Goal: Task Accomplishment & Management: Manage account settings

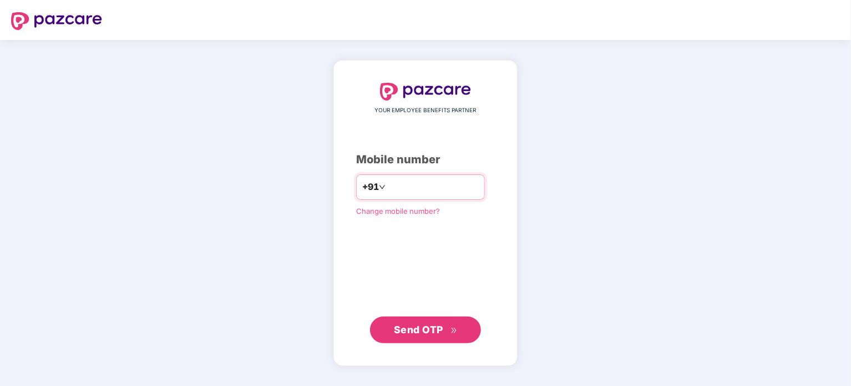
type input "*"
type input "**********"
click at [418, 333] on span "Send OTP" at bounding box center [418, 329] width 49 height 12
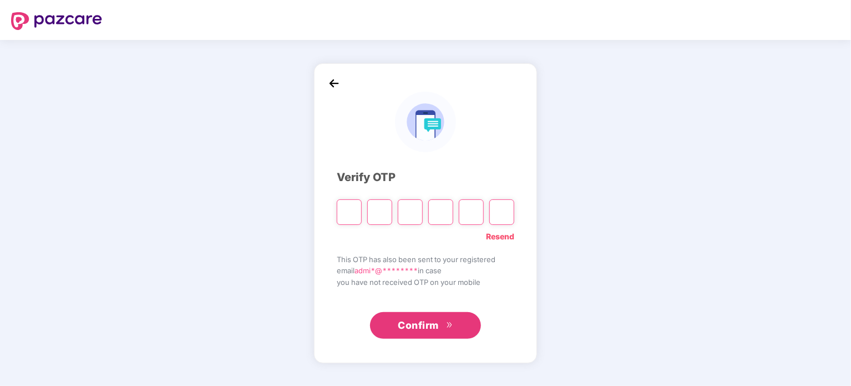
type input "*"
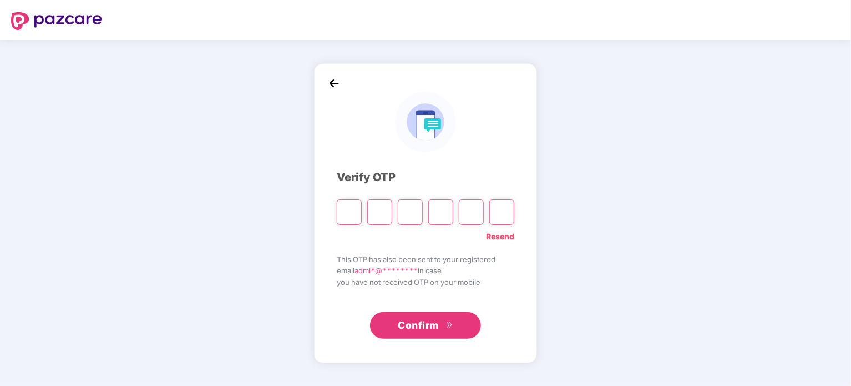
type input "*"
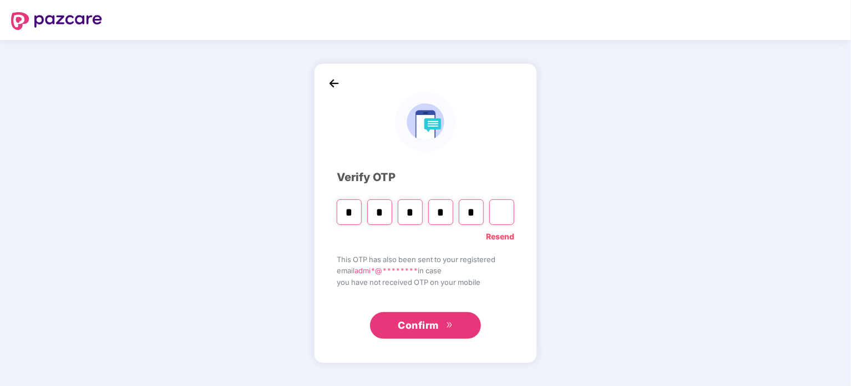
type input "*"
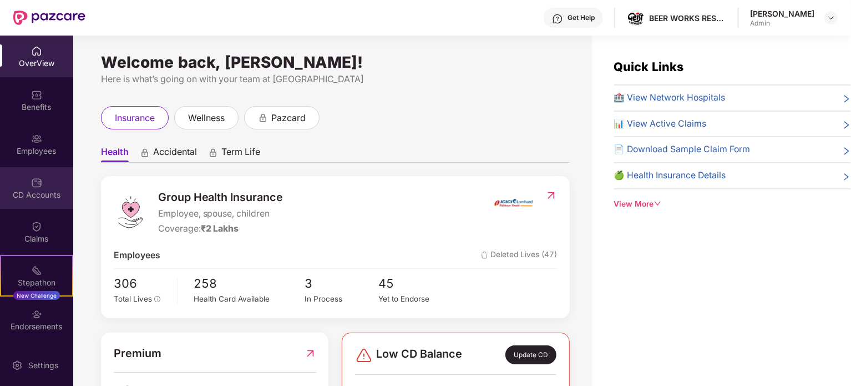
click at [33, 190] on div "CD Accounts" at bounding box center [36, 194] width 73 height 11
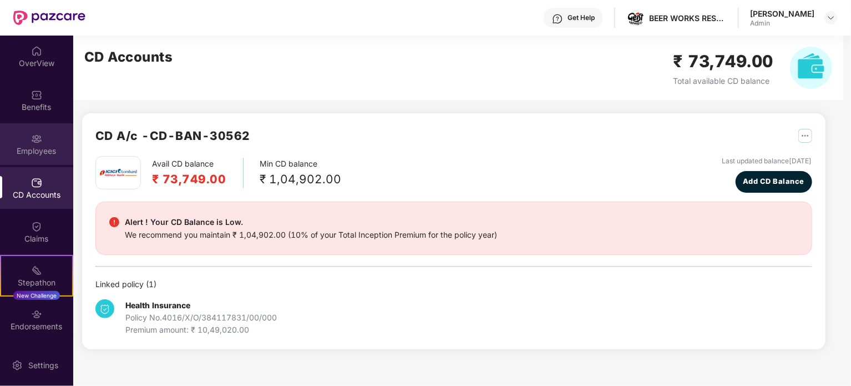
click at [36, 153] on div "Employees" at bounding box center [36, 150] width 73 height 11
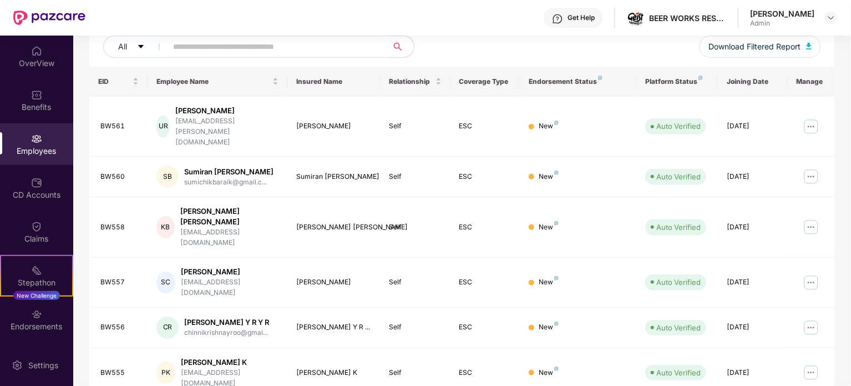
scroll to position [140, 0]
click at [807, 118] on img at bounding box center [811, 127] width 18 height 18
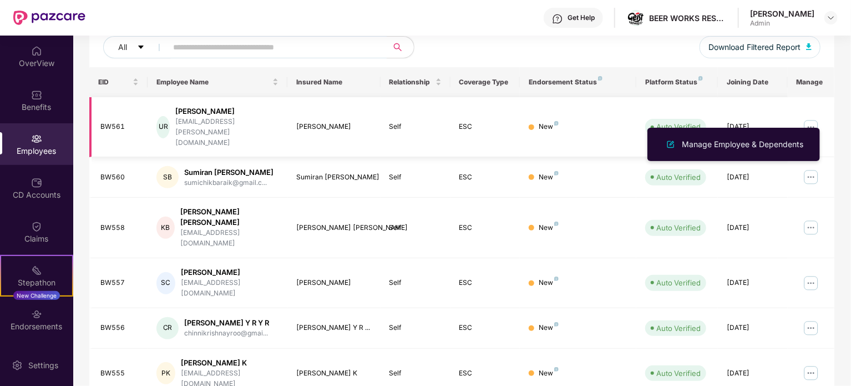
click at [807, 118] on img at bounding box center [811, 127] width 18 height 18
